Goal: Check status: Check status

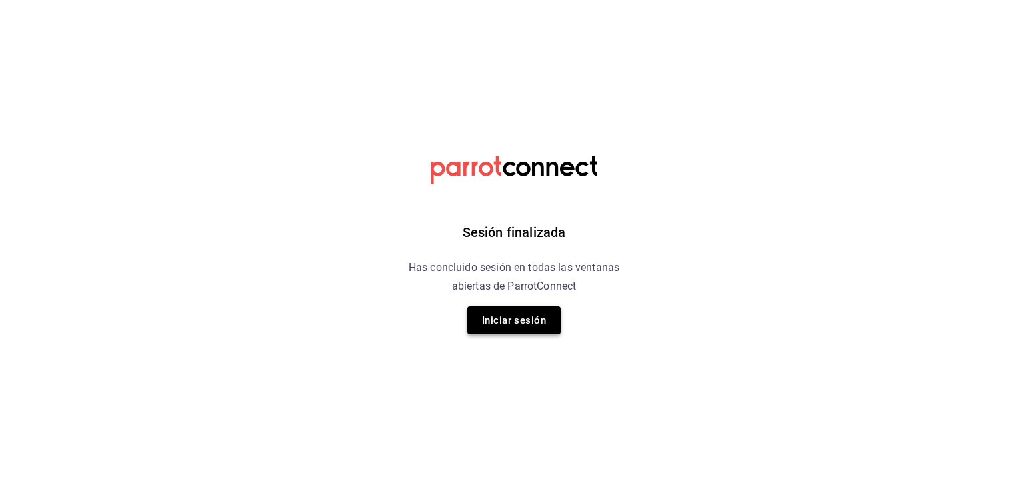
click at [540, 323] on button "Iniciar sesión" at bounding box center [513, 320] width 93 height 28
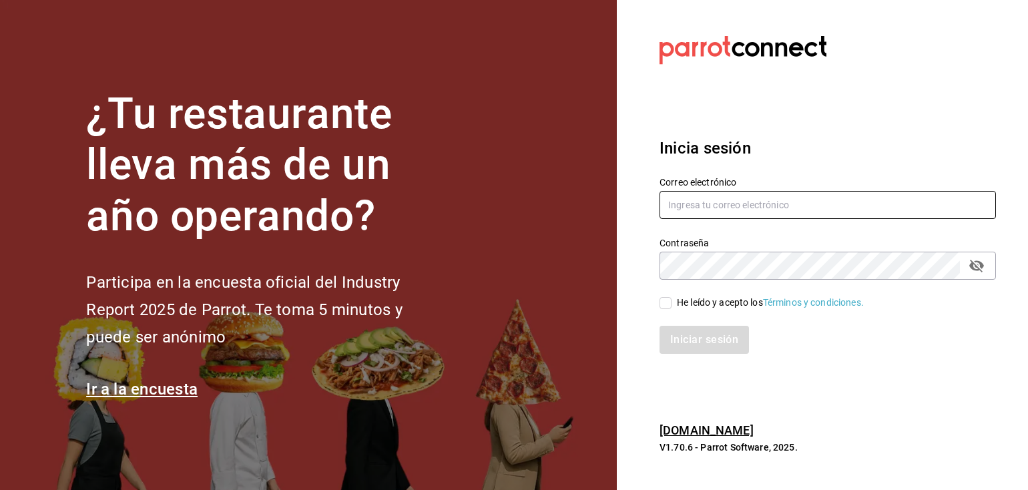
click at [795, 208] on input "text" at bounding box center [827, 205] width 336 height 28
type input "[EMAIL_ADDRESS][DOMAIN_NAME]"
click at [662, 301] on input "He leído y acepto los Términos y condiciones." at bounding box center [665, 303] width 12 height 12
checkbox input "true"
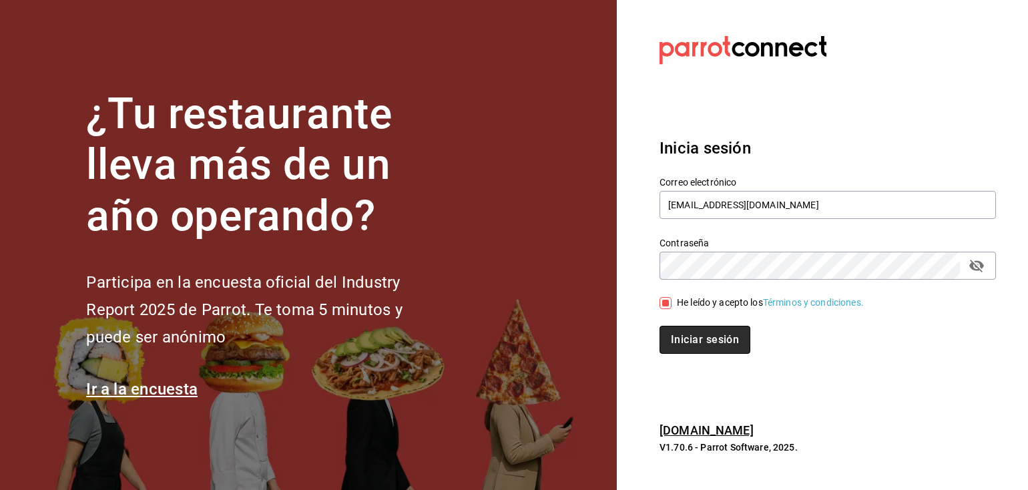
click at [684, 342] on button "Iniciar sesión" at bounding box center [704, 340] width 91 height 28
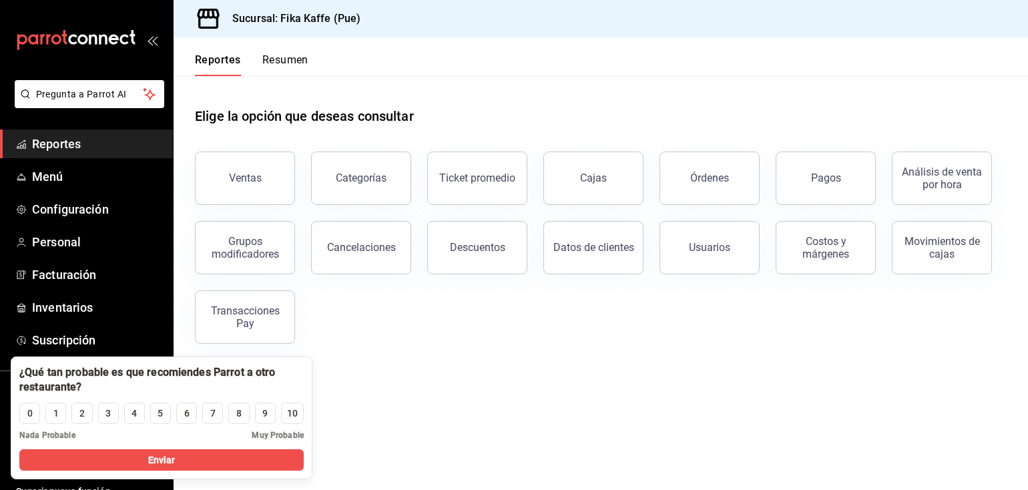
click at [599, 398] on main "Elige la opción que deseas consultar Ventas Categorías Ticket promedio Cajas Ór…" at bounding box center [601, 283] width 854 height 414
click at [280, 61] on button "Resumen" at bounding box center [285, 64] width 46 height 23
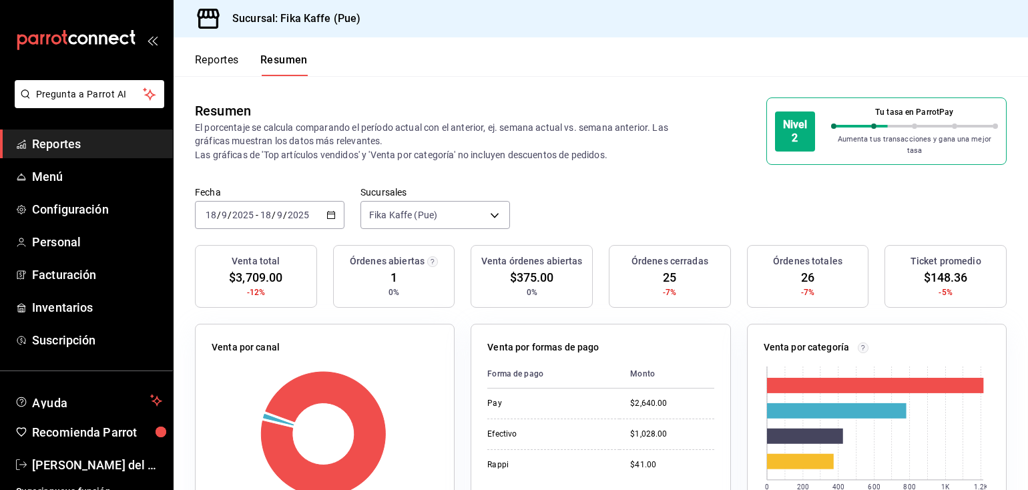
click at [614, 161] on div "Resumen El porcentaje se calcula comparando el período actual con el anterior, …" at bounding box center [601, 131] width 854 height 110
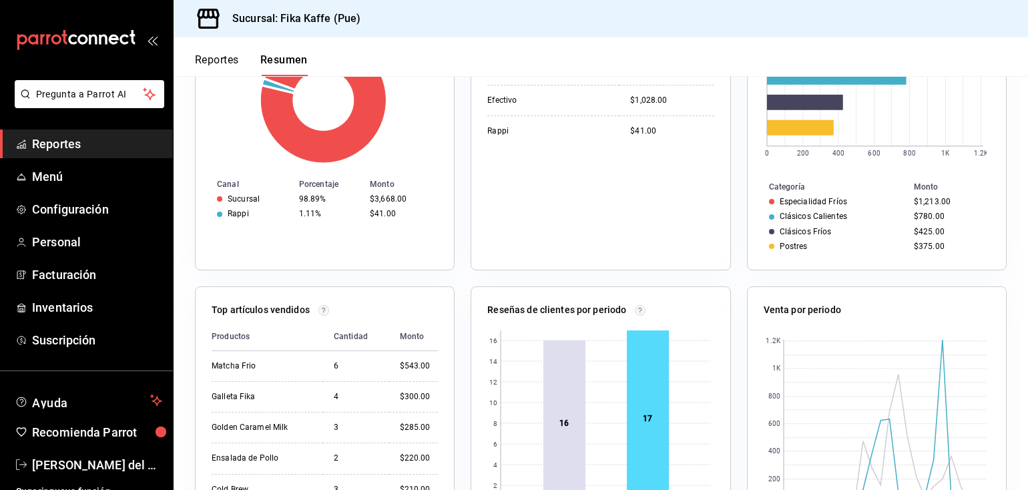
scroll to position [67, 0]
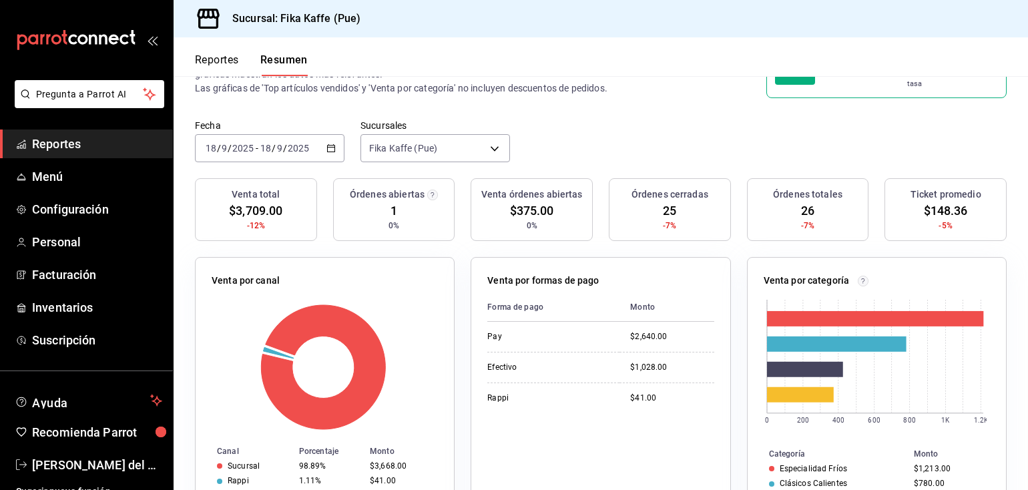
click at [534, 138] on div "Fecha [DATE] [DATE] - [DATE] [DATE] Sucursales Fika Kaffe (Pue) [object Object]" at bounding box center [601, 148] width 854 height 59
click at [328, 147] on \(Stroke\) "button" at bounding box center [331, 147] width 7 height 1
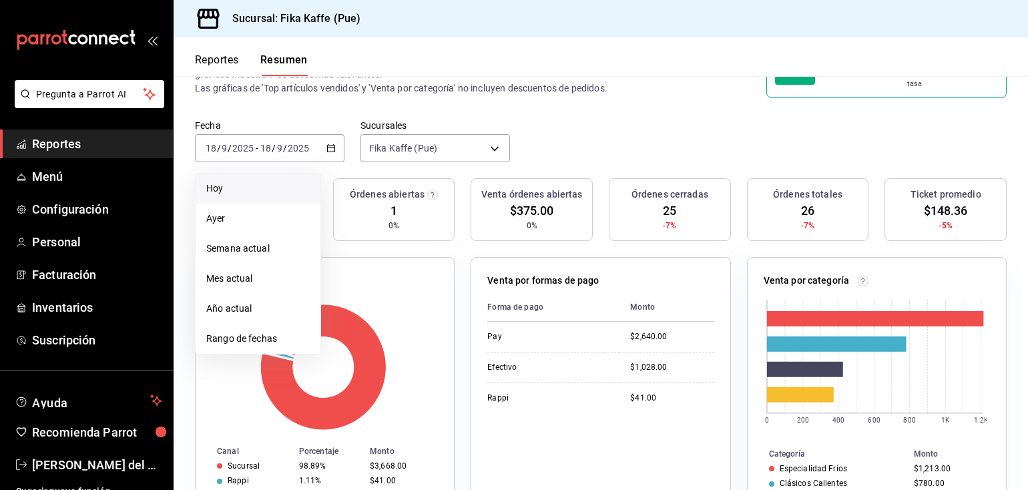
click at [248, 187] on span "Hoy" at bounding box center [257, 189] width 103 height 14
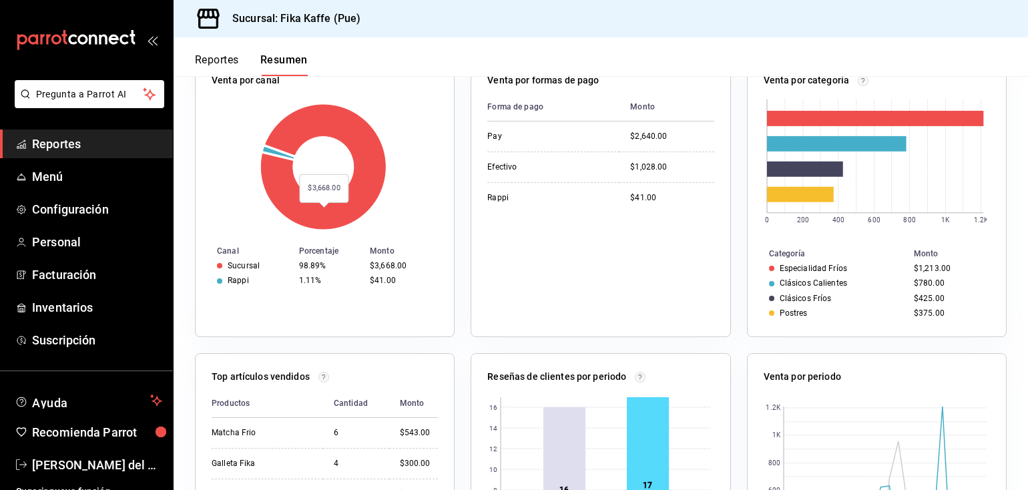
scroll to position [0, 0]
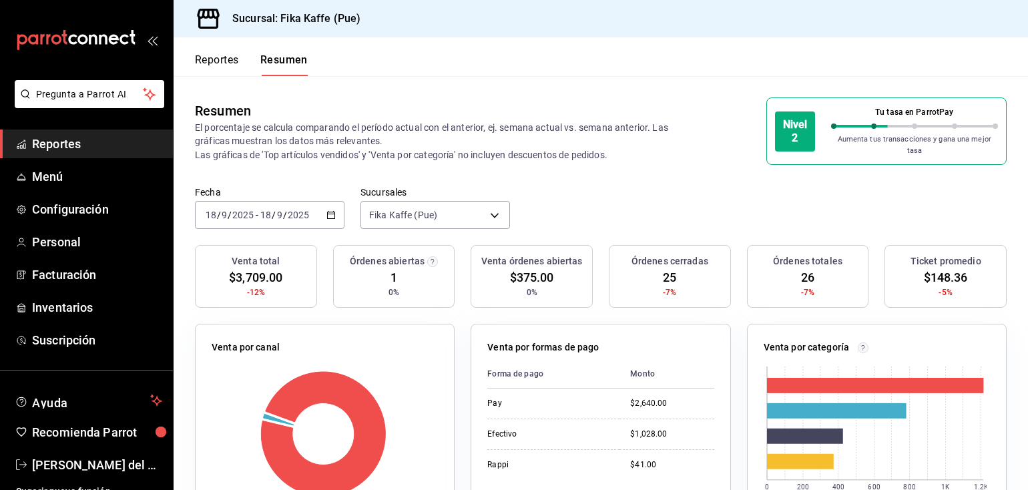
click at [327, 212] on \(Stroke\) "button" at bounding box center [331, 215] width 8 height 7
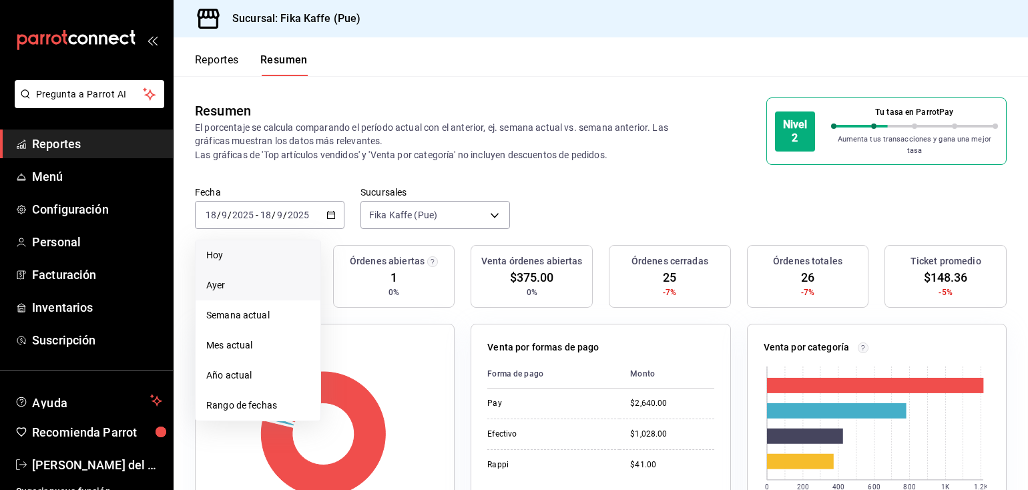
click at [228, 278] on span "Ayer" at bounding box center [257, 285] width 103 height 14
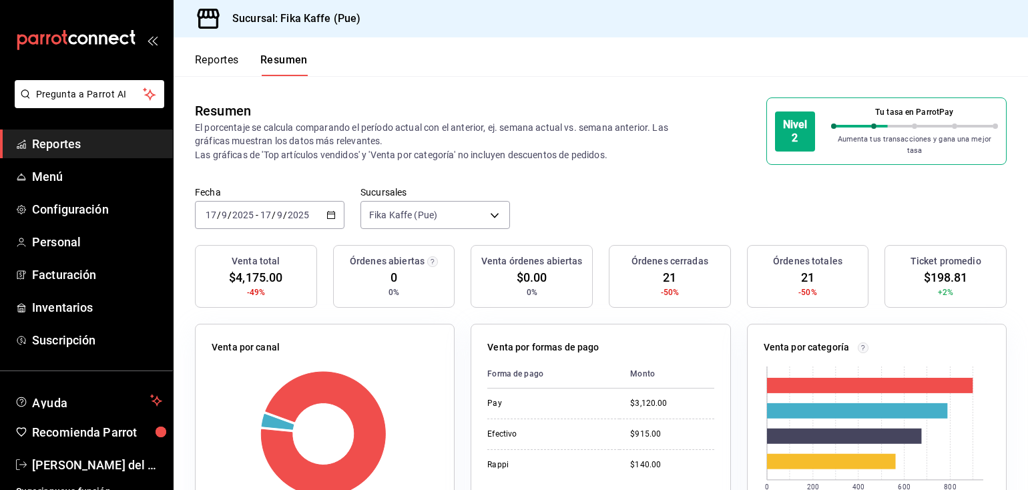
click at [332, 210] on icon "button" at bounding box center [330, 214] width 9 height 9
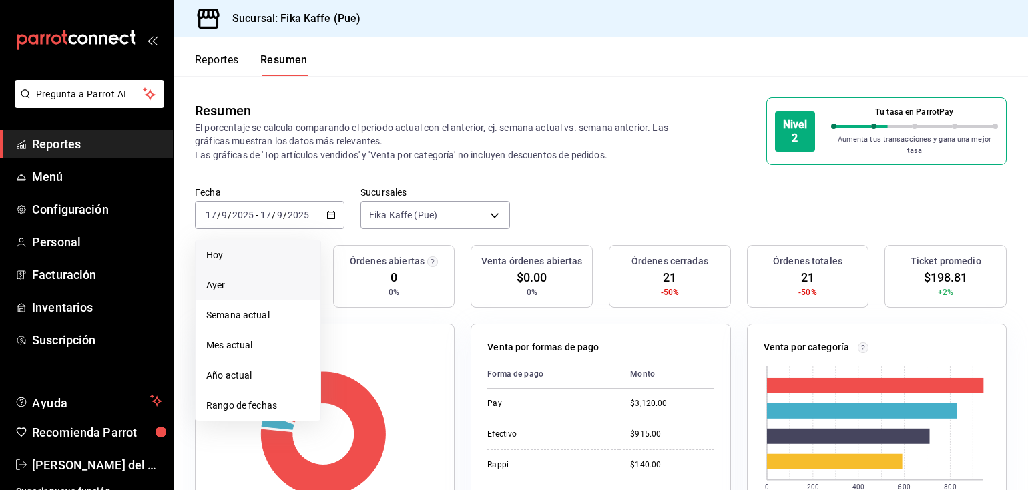
click at [256, 248] on span "Hoy" at bounding box center [257, 255] width 103 height 14
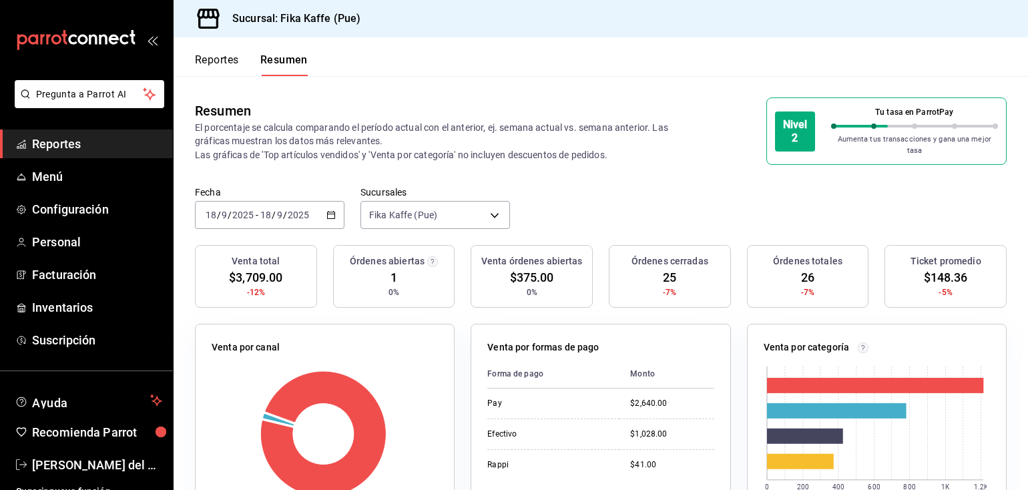
click at [330, 210] on icon "button" at bounding box center [330, 214] width 9 height 9
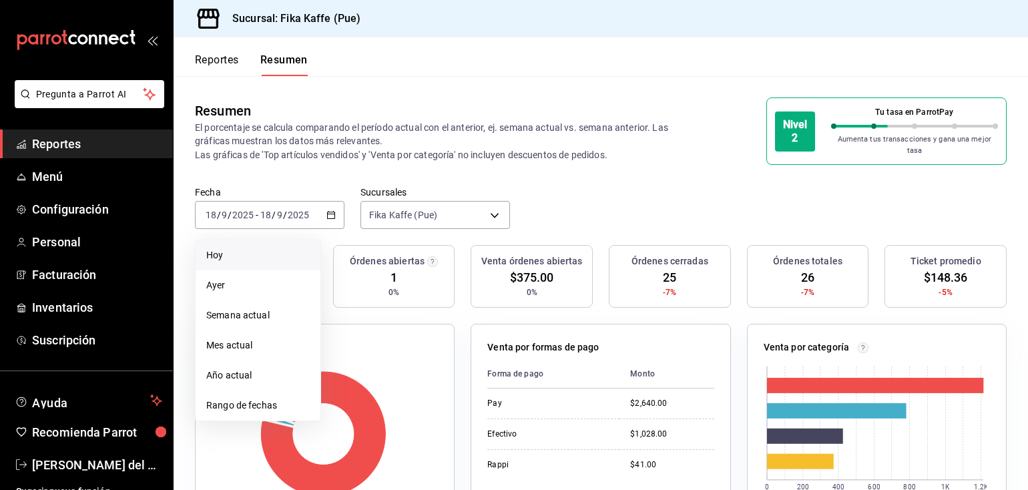
click at [245, 248] on span "Hoy" at bounding box center [257, 255] width 103 height 14
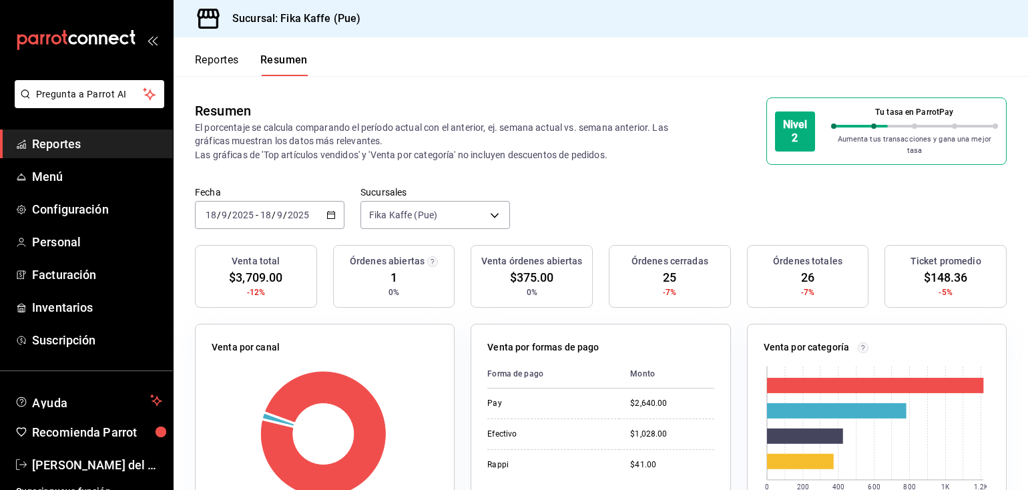
drag, startPoint x: 336, startPoint y: 204, endPoint x: 330, endPoint y: 206, distance: 7.2
click at [330, 206] on div "[DATE] [DATE] - [DATE] [DATE]" at bounding box center [269, 215] width 149 height 28
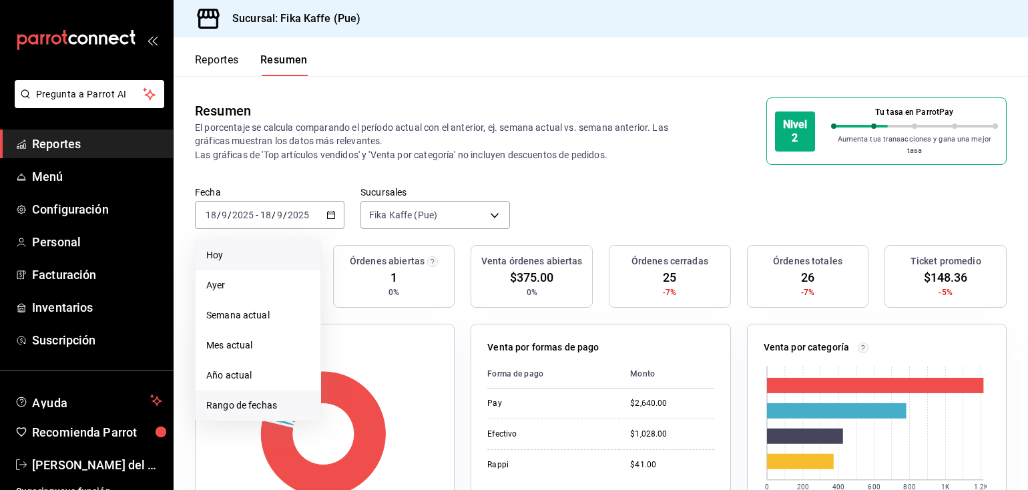
click at [245, 398] on span "Rango de fechas" at bounding box center [257, 405] width 103 height 14
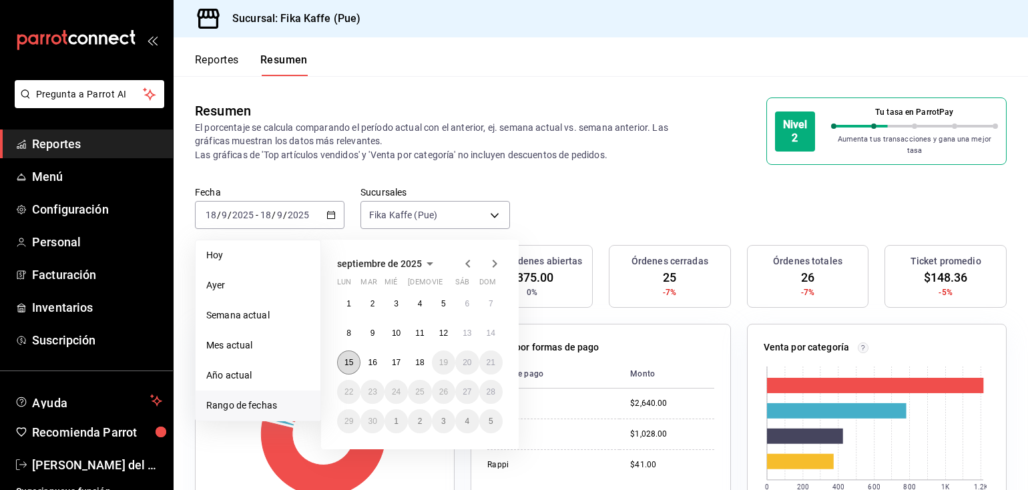
click at [354, 354] on button "15" at bounding box center [348, 362] width 23 height 24
click at [348, 358] on abbr "15" at bounding box center [348, 362] width 9 height 9
click at [348, 370] on div at bounding box center [325, 433] width 226 height 127
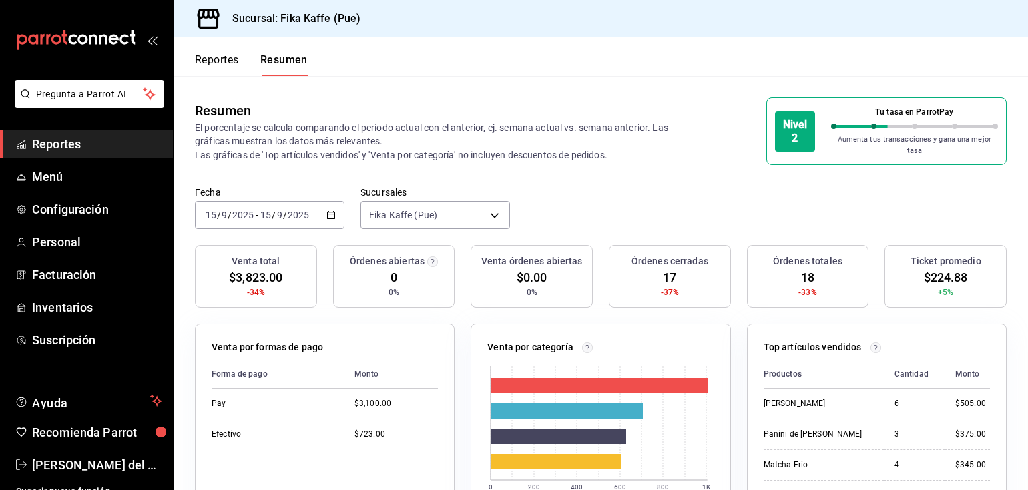
click at [306, 214] on div "[DATE] [DATE] - [DATE] [DATE]" at bounding box center [269, 215] width 149 height 28
click at [614, 113] on div "Resumen" at bounding box center [431, 111] width 473 height 20
click at [327, 212] on 287 "button" at bounding box center [331, 215] width 8 height 7
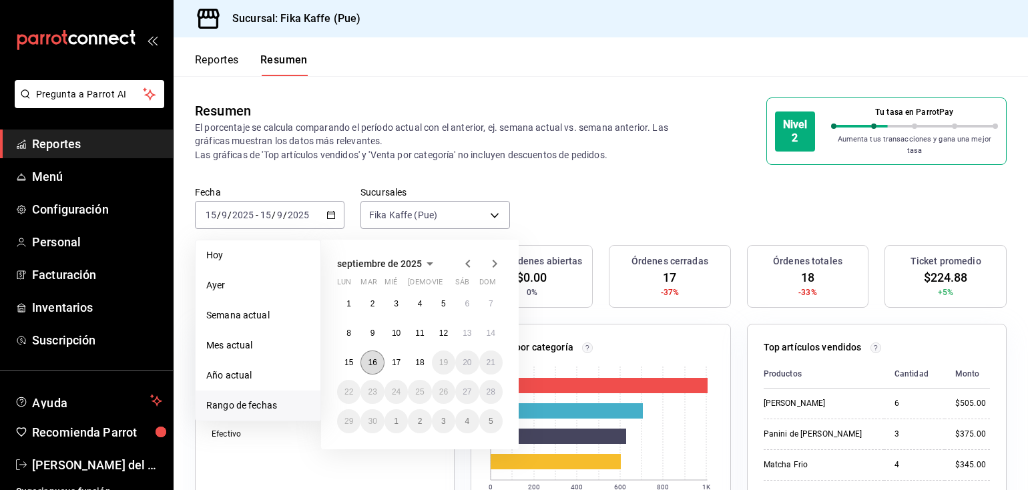
click at [378, 350] on button "16" at bounding box center [371, 362] width 23 height 24
click at [375, 358] on abbr "16" at bounding box center [372, 362] width 9 height 9
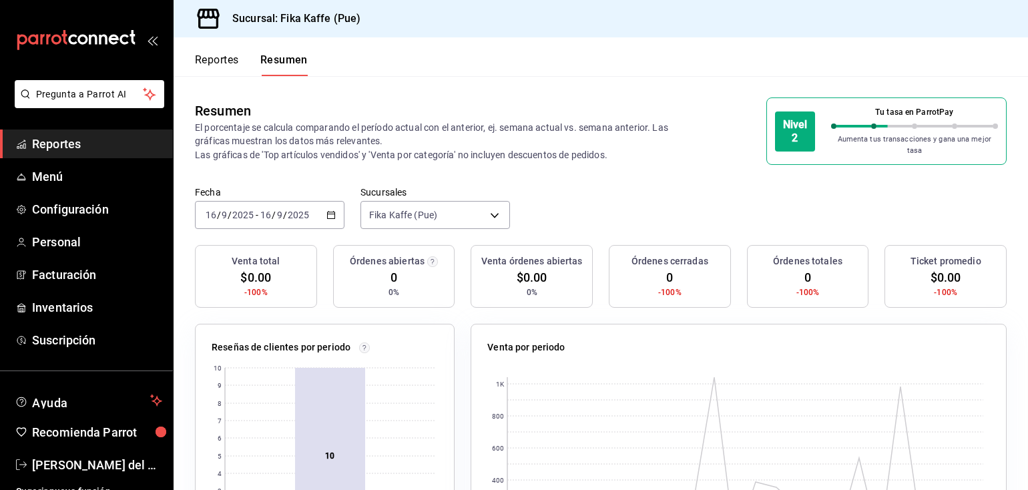
click at [326, 210] on icon "button" at bounding box center [330, 214] width 9 height 9
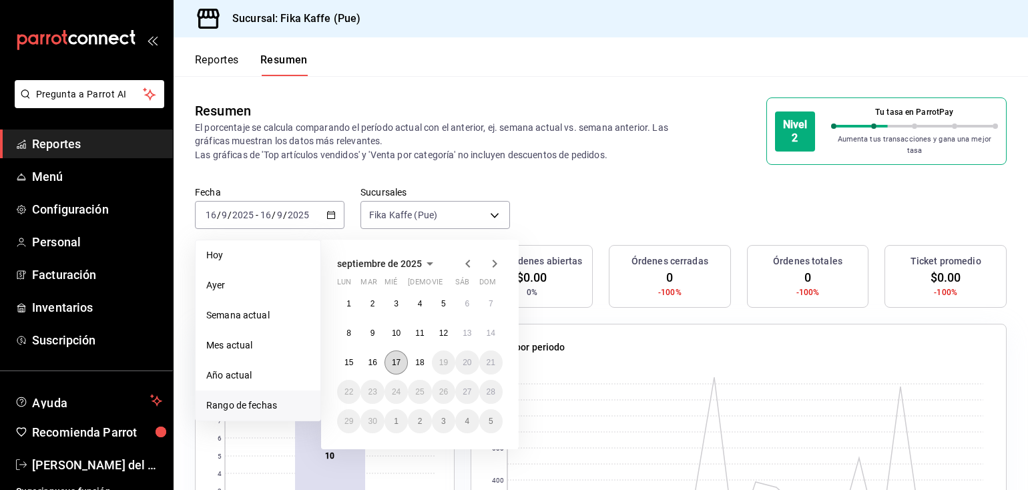
click at [395, 358] on abbr "17" at bounding box center [396, 362] width 9 height 9
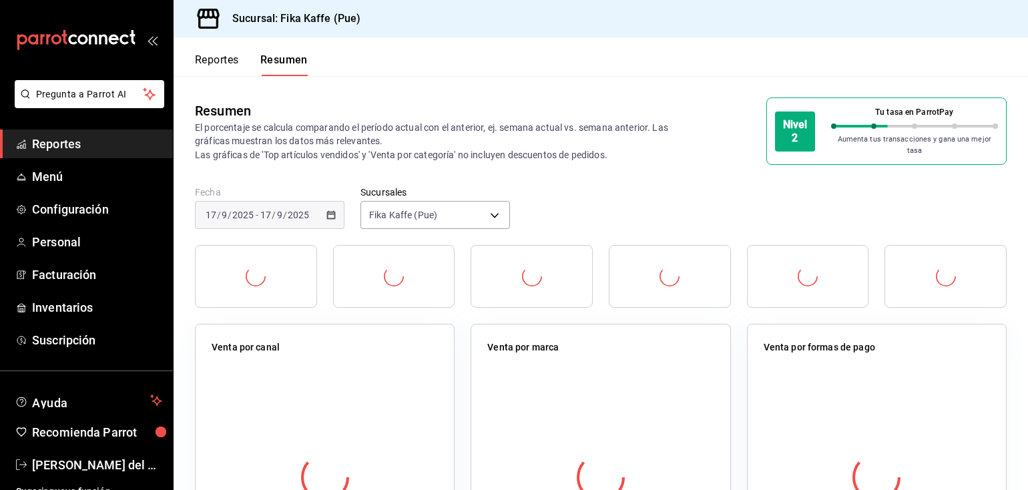
click at [395, 350] on div "Venta por canal" at bounding box center [325, 349] width 226 height 19
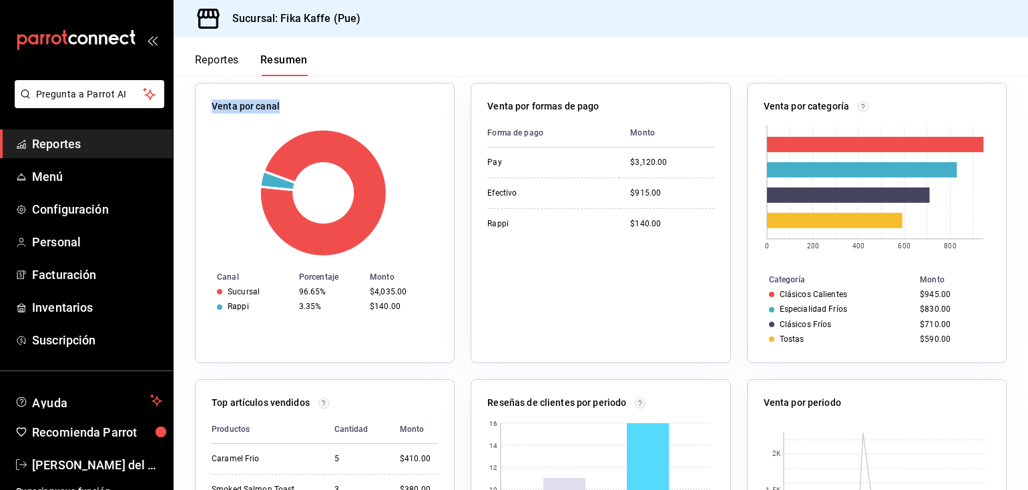
scroll to position [224, 0]
